Goal: Task Accomplishment & Management: Manage account settings

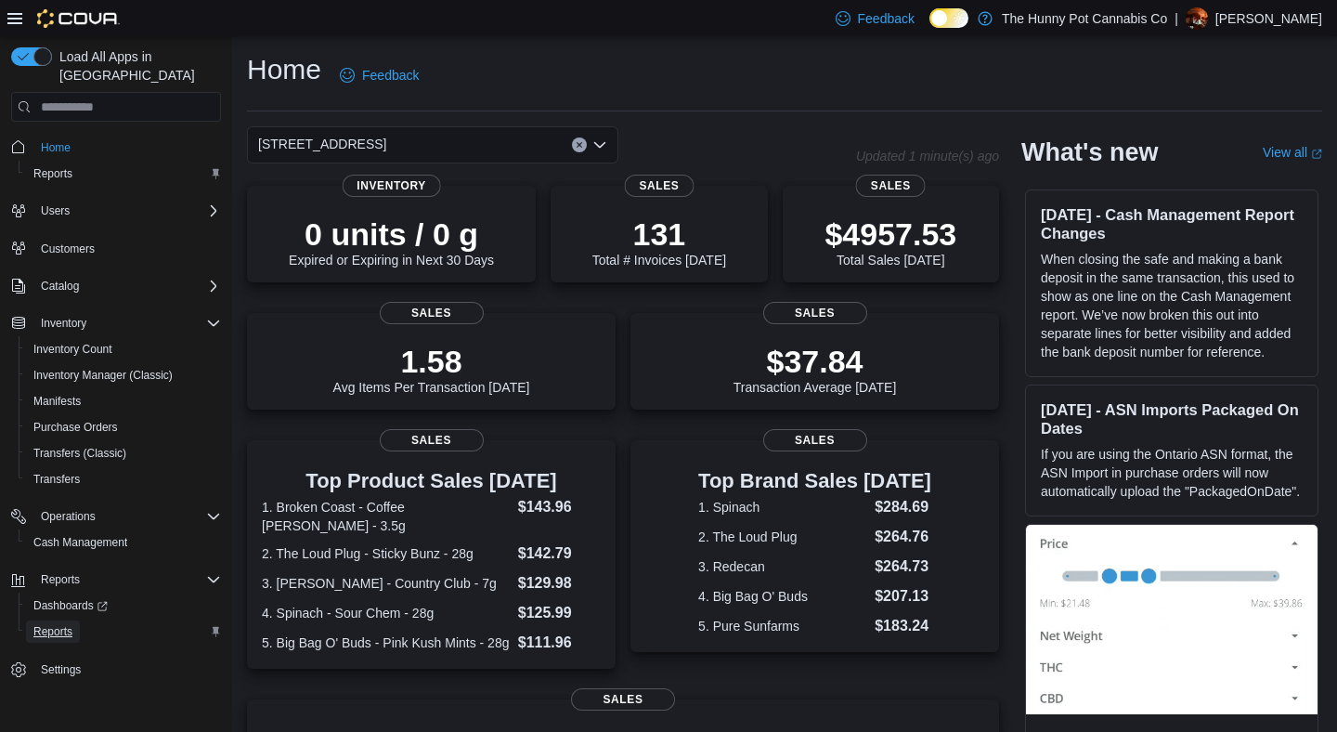
click at [68, 624] on span "Reports" at bounding box center [52, 631] width 39 height 15
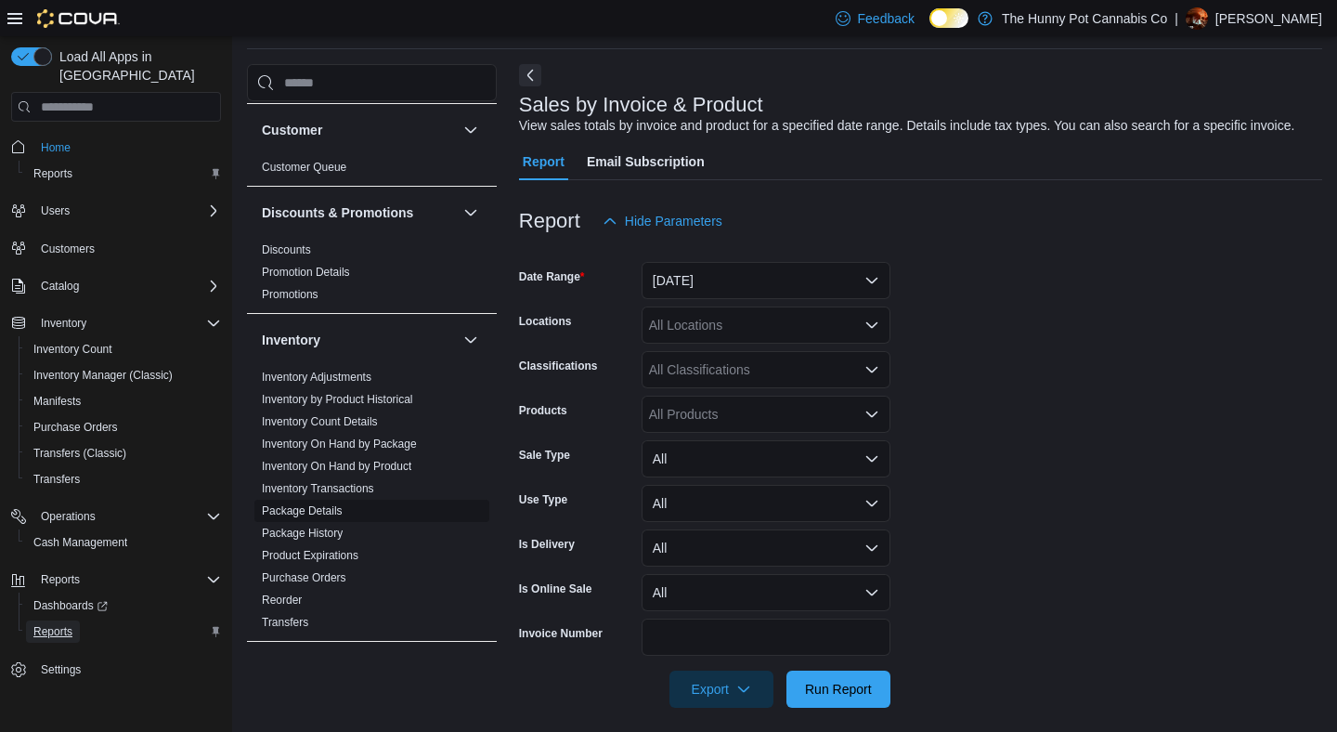
scroll to position [156, 0]
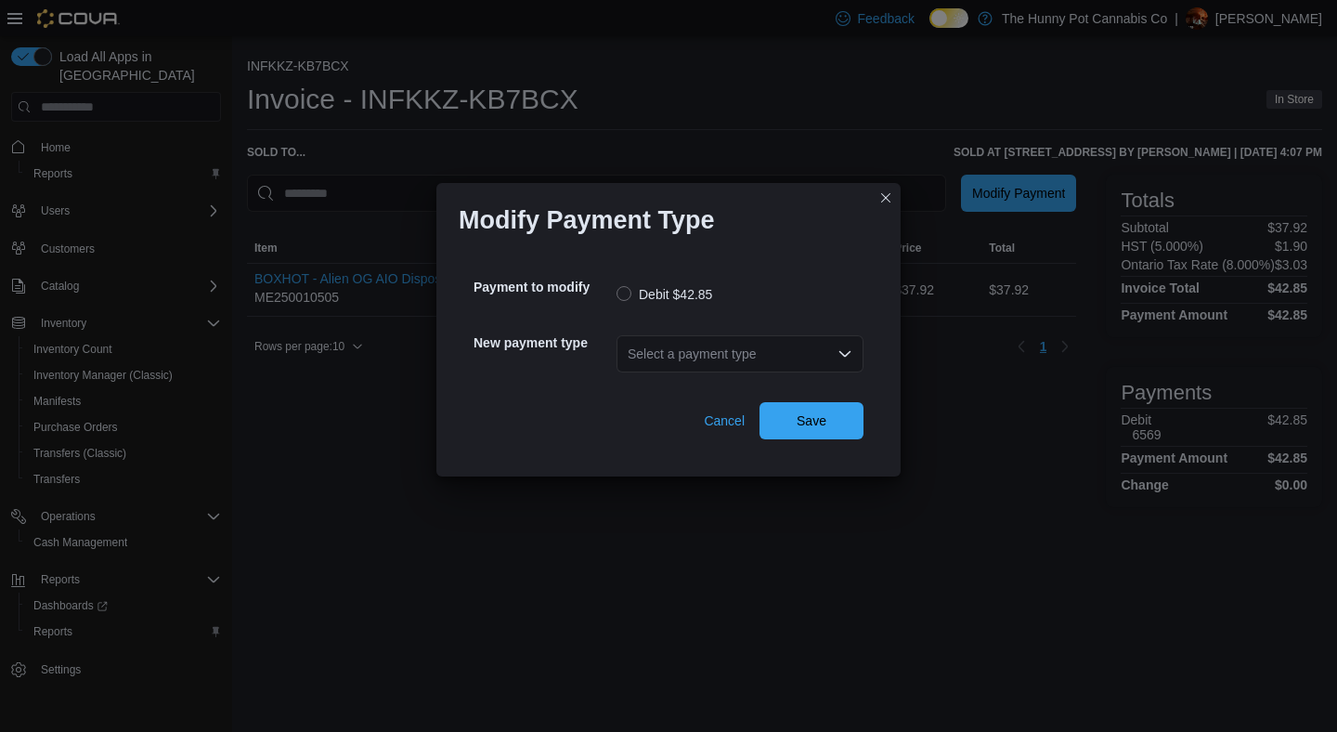
click at [686, 356] on div "Select a payment type" at bounding box center [739, 353] width 247 height 37
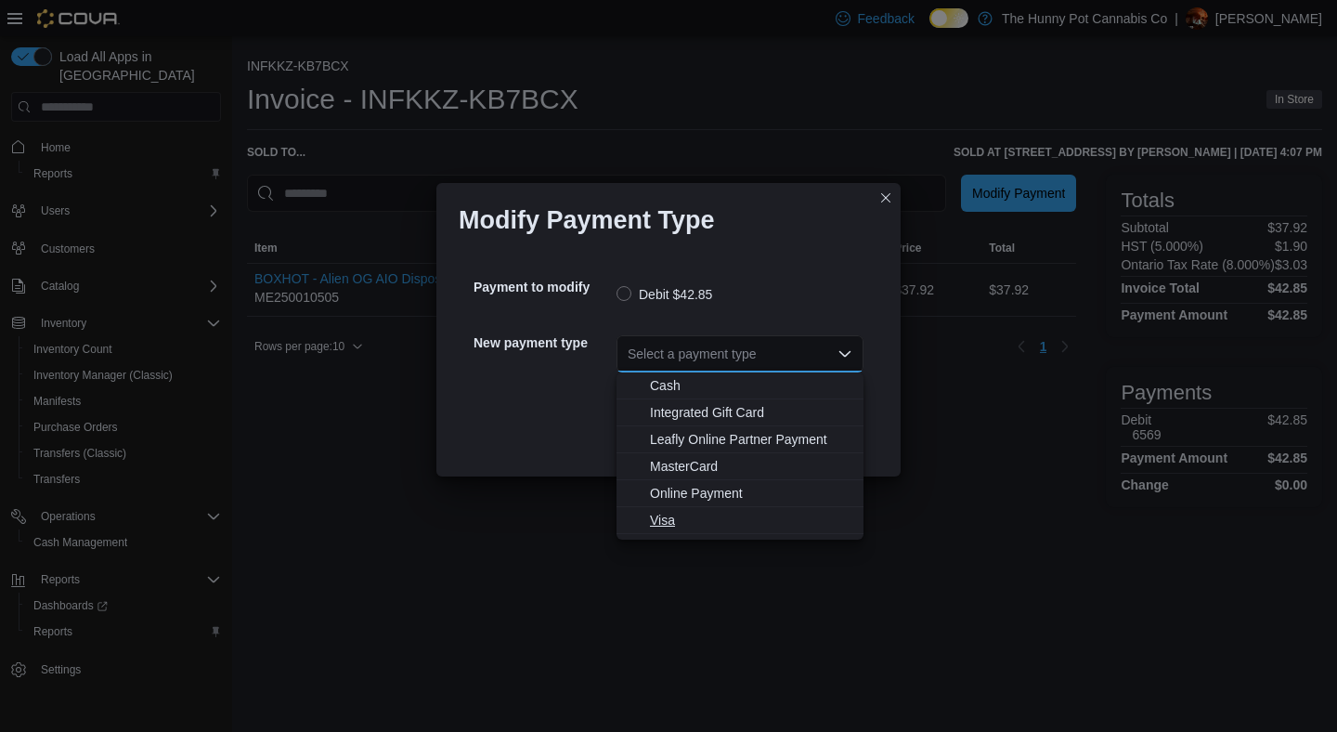
click at [667, 514] on span "Visa" at bounding box center [751, 520] width 202 height 19
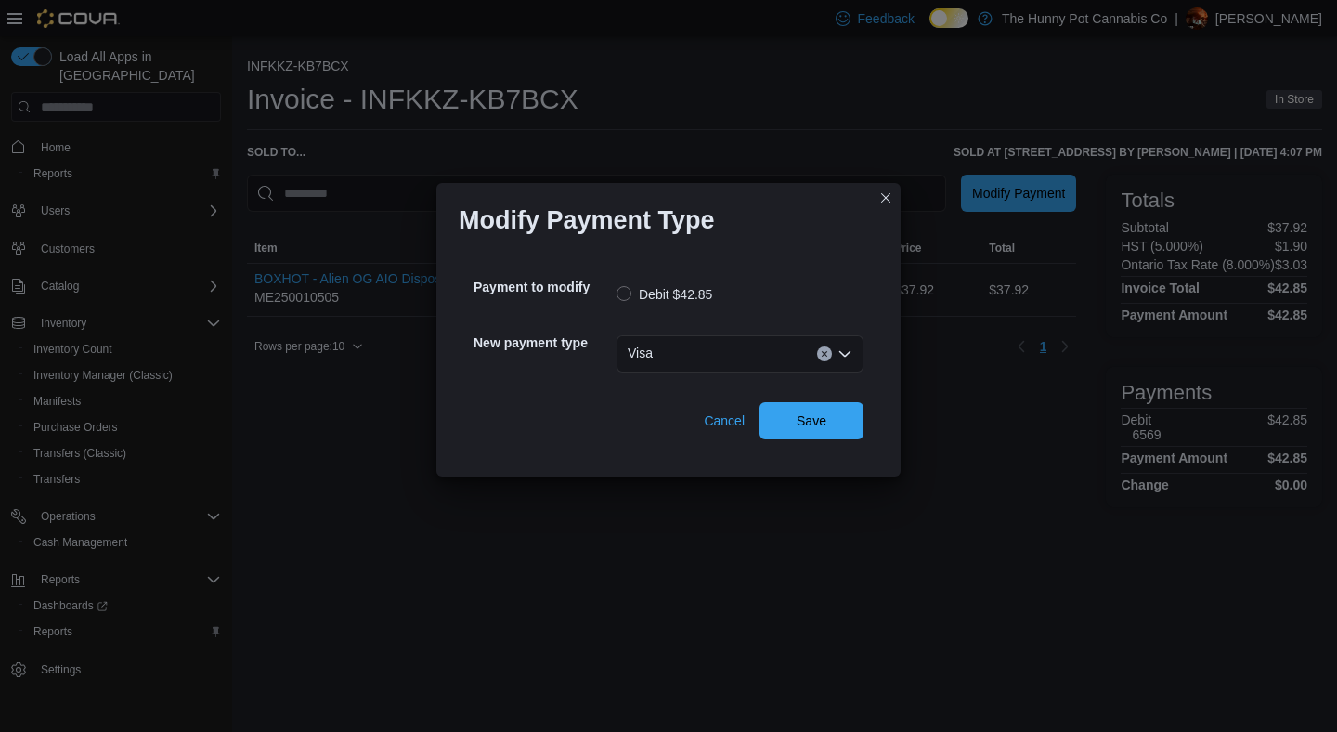
click at [823, 440] on div "Payment to modify Debit $42.85 New payment type Visa Combo box. Selected. Visa.…" at bounding box center [669, 352] width 420 height 204
click at [819, 424] on span "Save" at bounding box center [812, 419] width 30 height 19
click at [761, 346] on div "Select a payment type" at bounding box center [739, 353] width 247 height 37
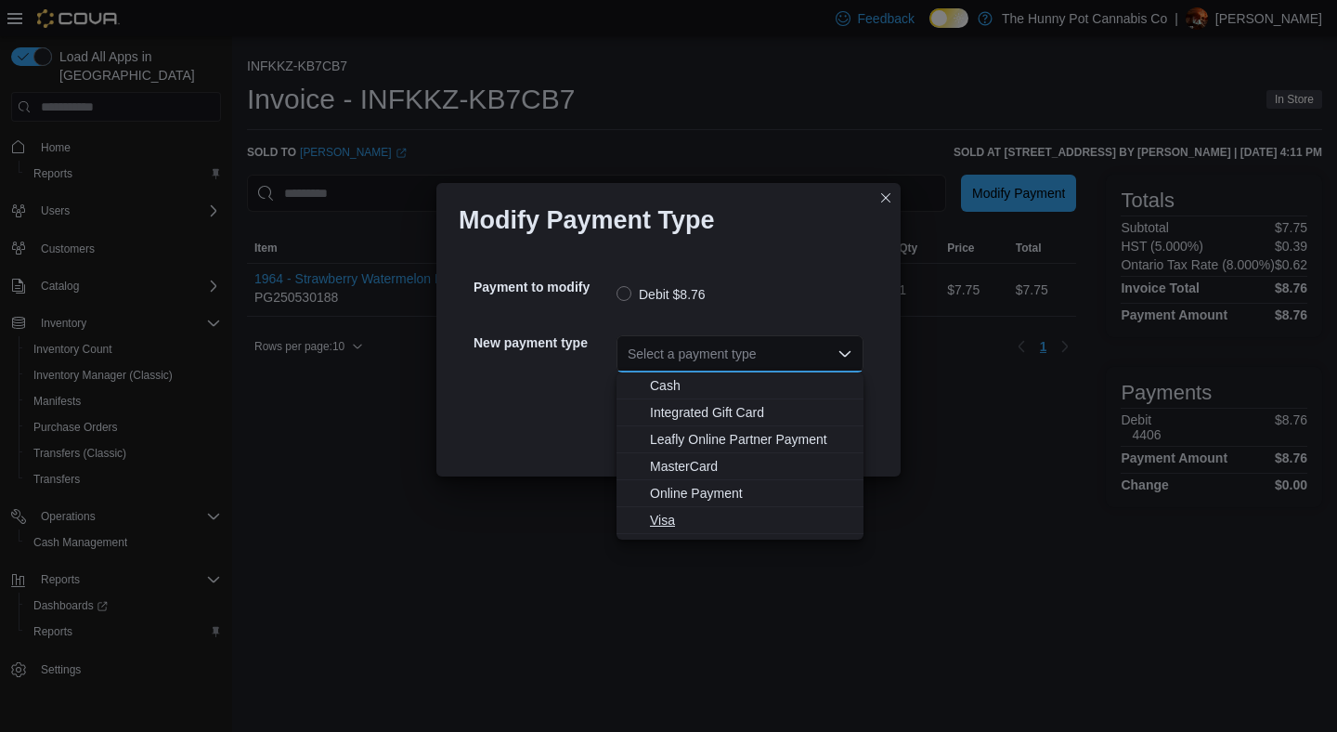
click at [669, 517] on span "Visa" at bounding box center [751, 520] width 202 height 19
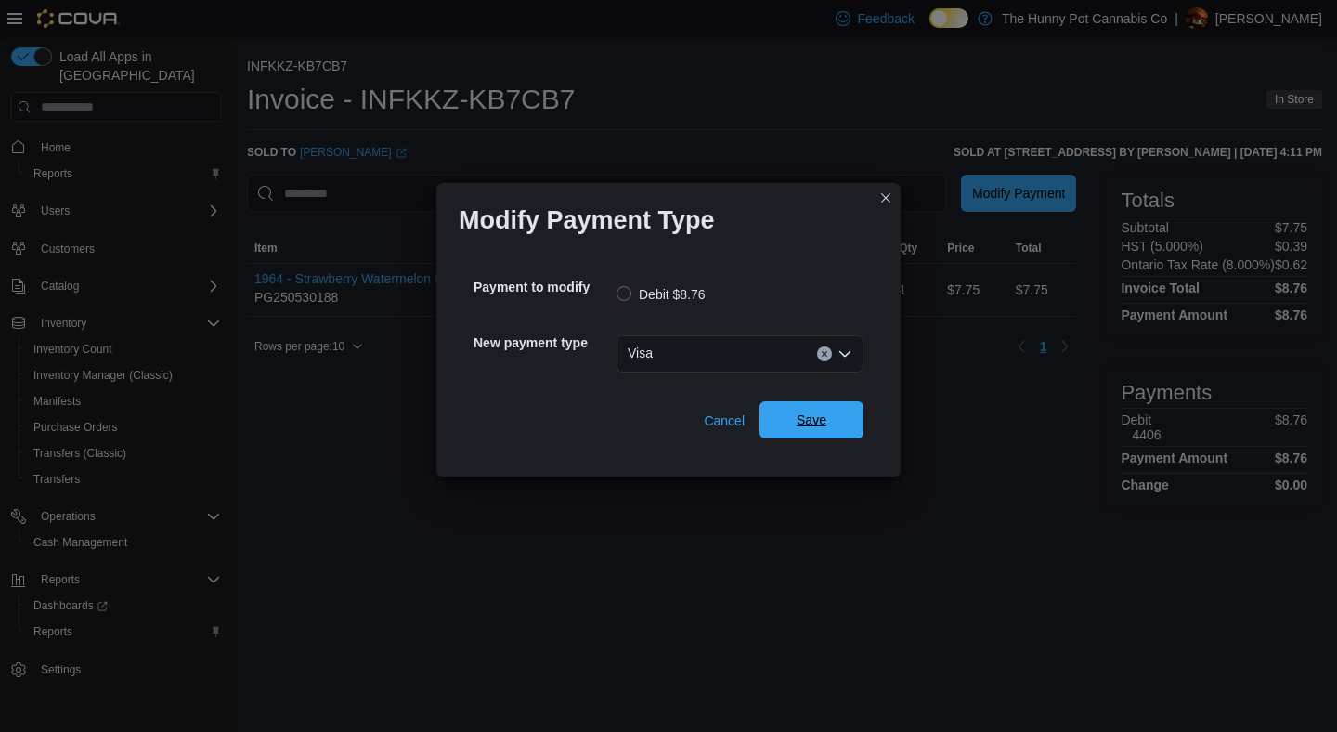
click at [805, 414] on span "Save" at bounding box center [812, 419] width 30 height 19
